Goal: Task Accomplishment & Management: Manage account settings

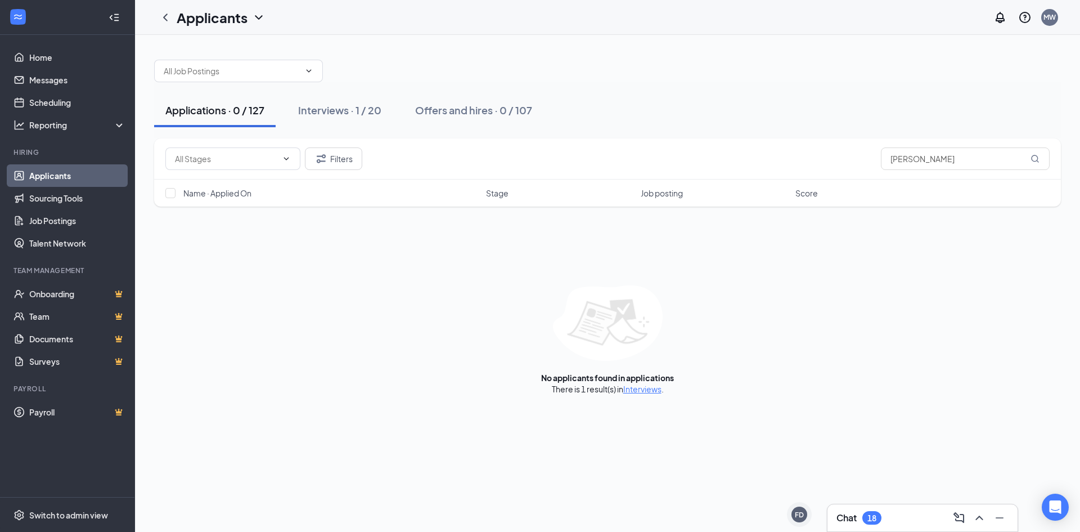
click at [221, 116] on div "Applications · 0 / 127" at bounding box center [214, 110] width 99 height 14
click at [220, 115] on div "Applications · 127" at bounding box center [206, 110] width 83 height 14
click at [225, 117] on button "Applications · 0 / 127" at bounding box center [215, 110] width 122 height 34
click at [52, 174] on link "Applicants" at bounding box center [77, 175] width 96 height 23
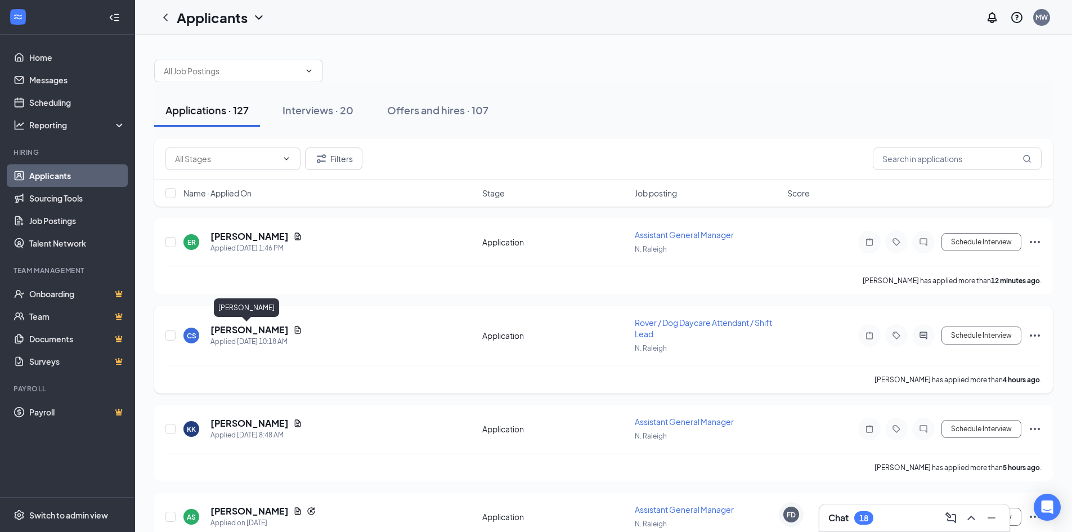
click at [231, 327] on h5 "[PERSON_NAME]" at bounding box center [249, 330] width 78 height 12
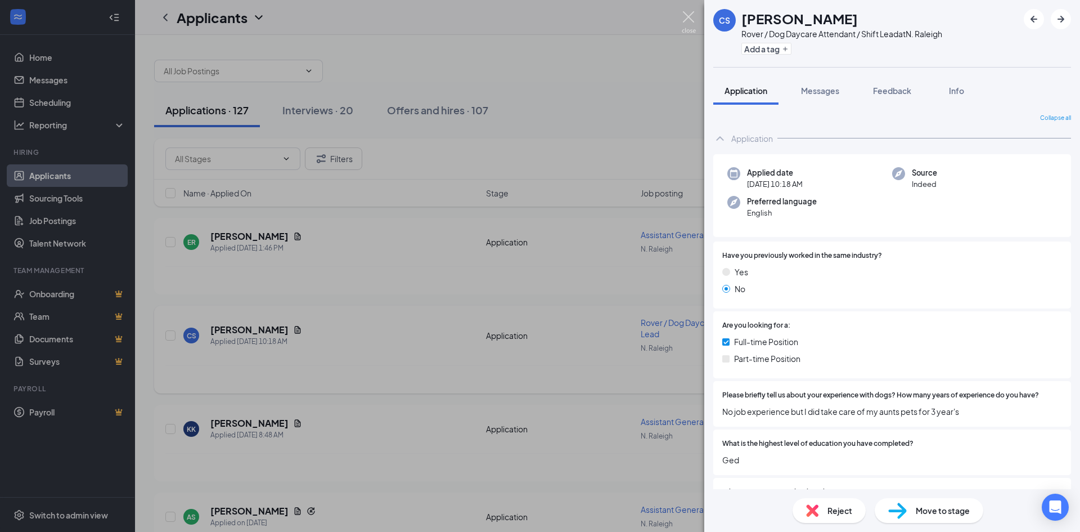
drag, startPoint x: 686, startPoint y: 21, endPoint x: 332, endPoint y: 350, distance: 483.3
click at [686, 21] on img at bounding box center [689, 22] width 14 height 22
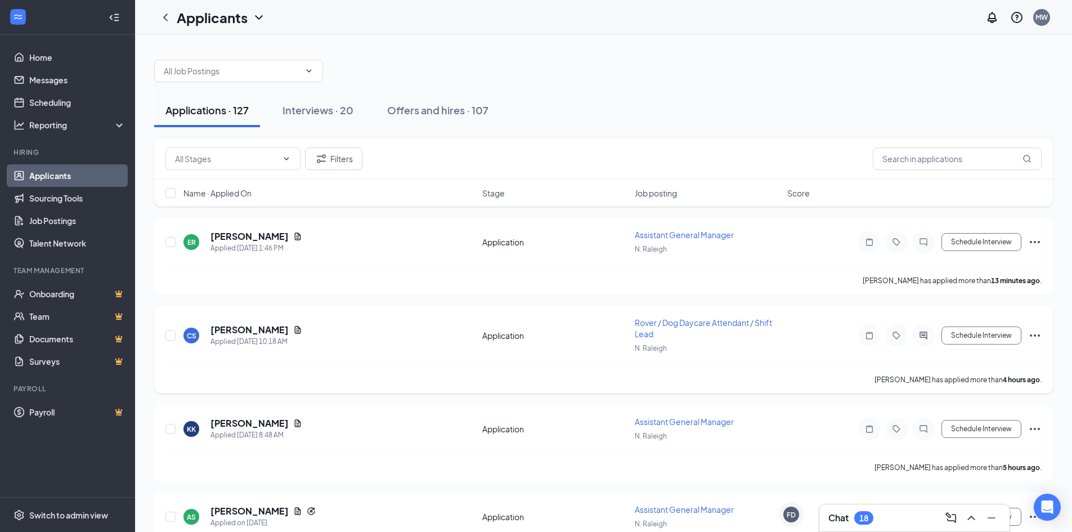
click at [285, 328] on div "[PERSON_NAME]" at bounding box center [256, 330] width 92 height 12
click at [293, 333] on icon "Document" at bounding box center [297, 329] width 9 height 9
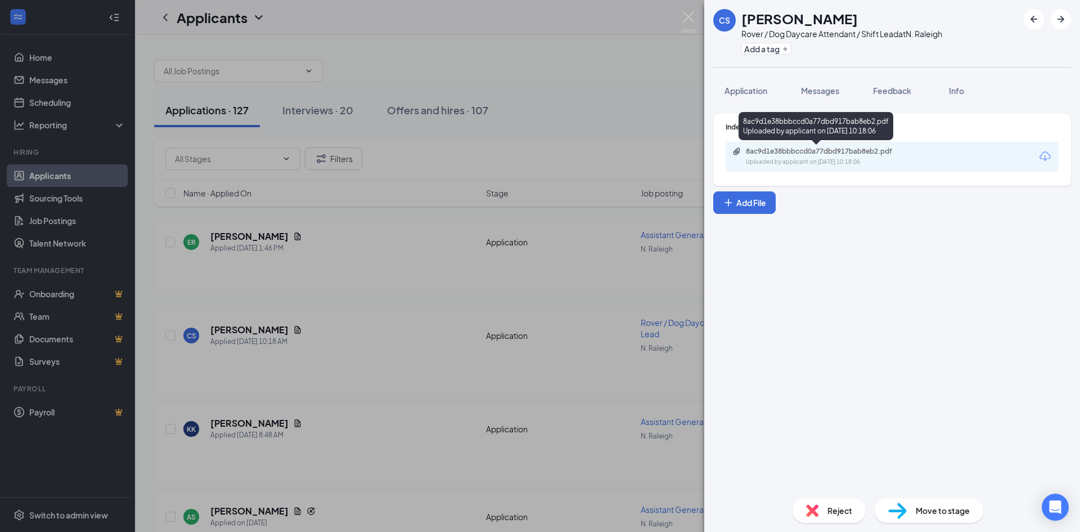
click at [837, 170] on div "8ac9d1e38bbbccd0a77dbd917bab8eb2.pdf Uploaded by applicant on [DATE] 10:18:06" at bounding box center [892, 157] width 333 height 30
click at [828, 156] on div "8ac9d1e38bbbccd0a77dbd917bab8eb2.pdf Uploaded by applicant on [DATE] 10:18:06" at bounding box center [824, 157] width 182 height 20
click at [688, 15] on img at bounding box center [689, 22] width 14 height 22
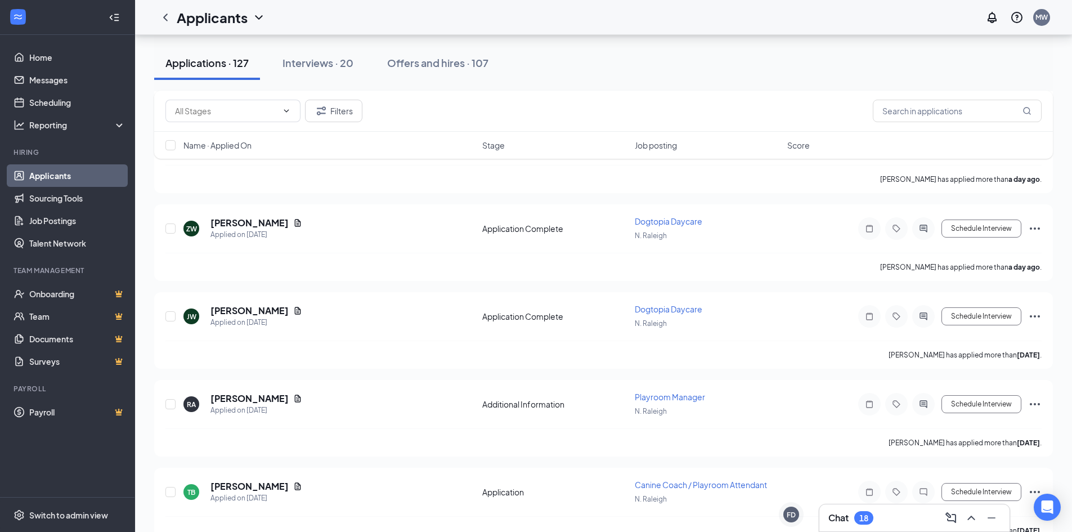
scroll to position [394, 0]
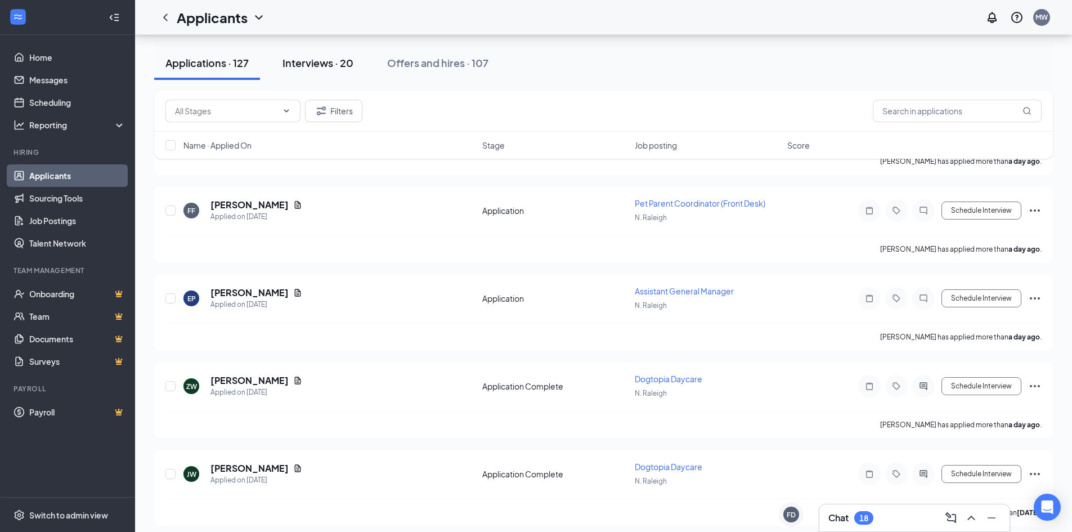
click at [322, 66] on div "Interviews · 20" at bounding box center [317, 63] width 71 height 14
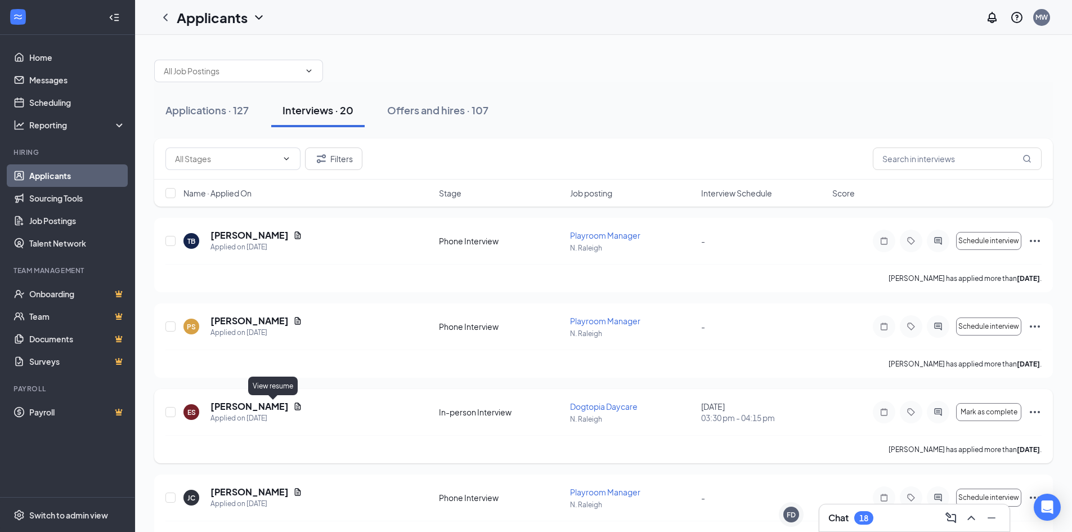
click at [293, 405] on icon "Document" at bounding box center [297, 406] width 9 height 9
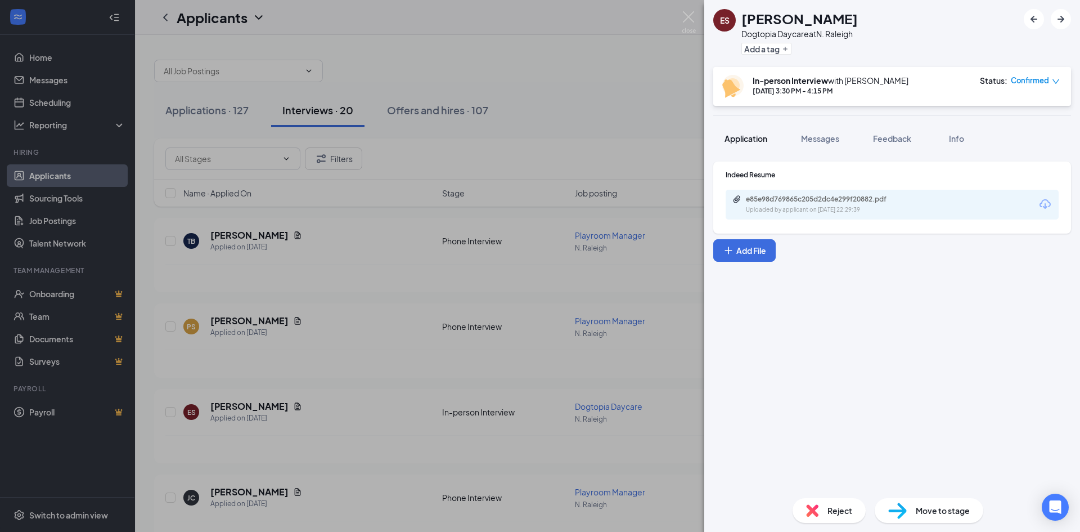
click at [747, 137] on span "Application" at bounding box center [746, 138] width 43 height 10
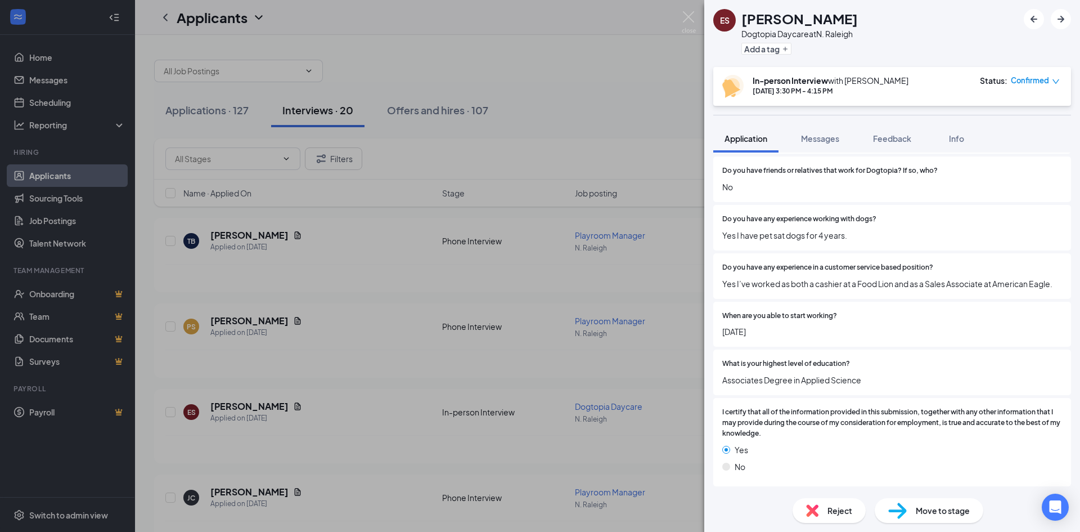
scroll to position [933, 0]
click at [691, 23] on img at bounding box center [689, 22] width 14 height 22
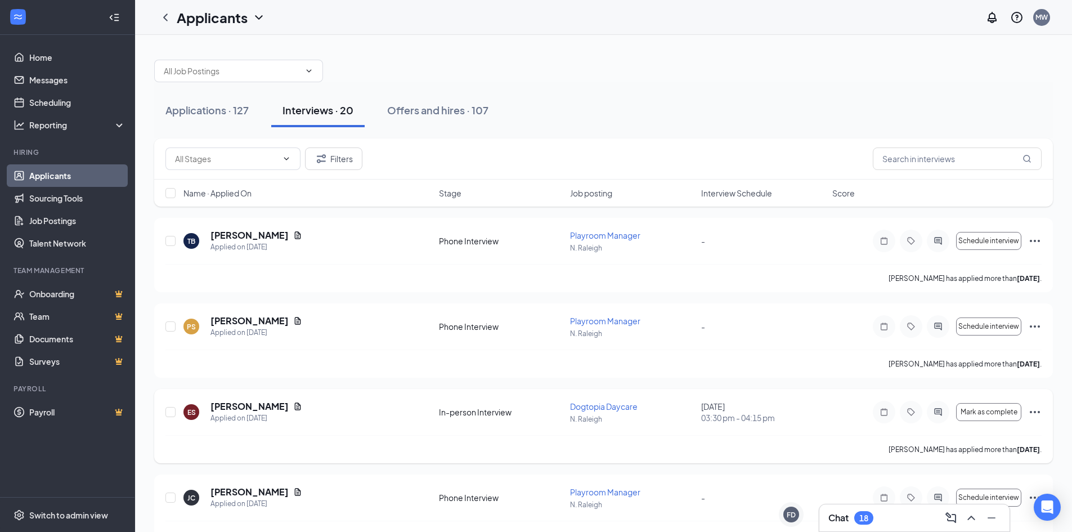
click at [276, 409] on div "ES [PERSON_NAME] Applied on [DATE]" at bounding box center [307, 412] width 249 height 24
click at [293, 409] on icon "Document" at bounding box center [297, 406] width 9 height 9
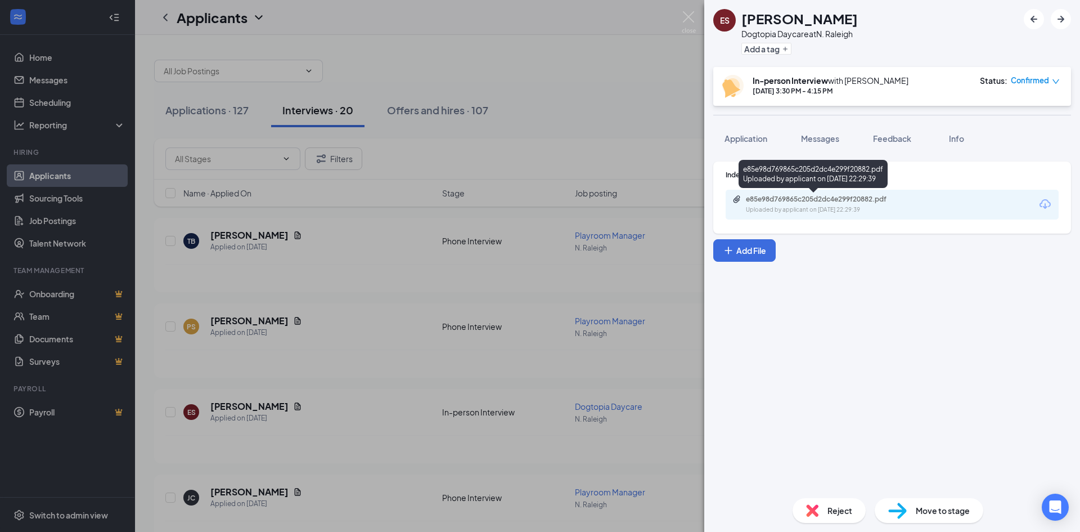
click at [864, 204] on div "e85e98d769865c205d2dc4e299f20882.pdf Uploaded by applicant on [DATE] 22:29:39" at bounding box center [824, 205] width 182 height 20
